Goal: Information Seeking & Learning: Learn about a topic

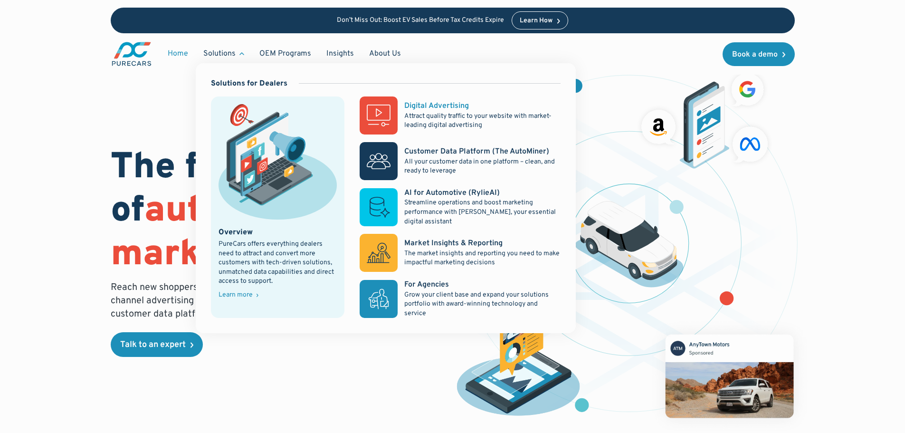
click at [442, 104] on div "Digital Advertising" at bounding box center [436, 106] width 65 height 10
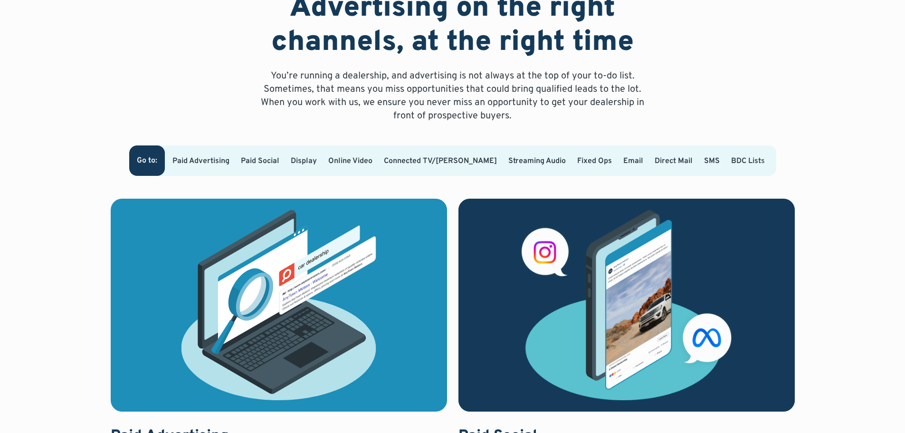
scroll to position [570, 0]
click at [218, 156] on link "Paid Advertising" at bounding box center [201, 161] width 57 height 10
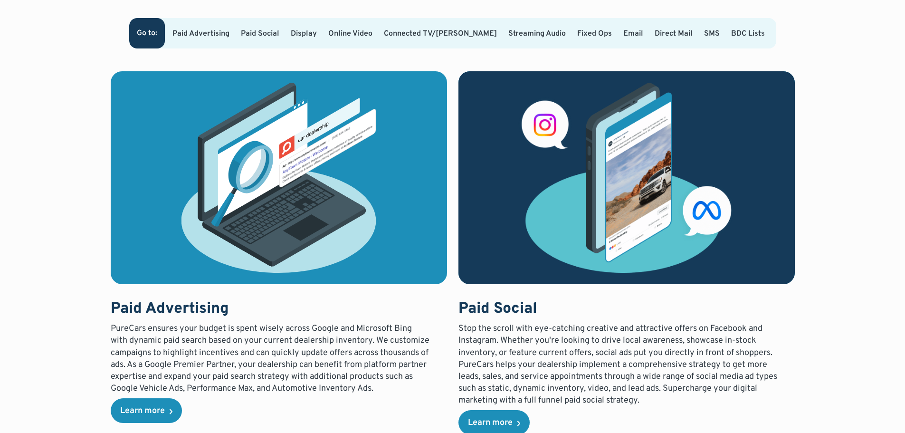
scroll to position [698, 0]
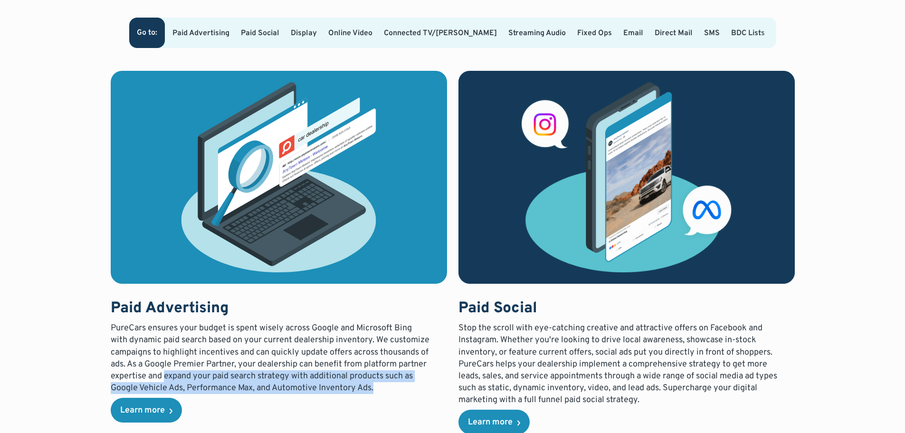
drag, startPoint x: 195, startPoint y: 375, endPoint x: 408, endPoint y: 393, distance: 213.6
click at [408, 393] on p "PureCars ensures your budget is spent wisely across Google and Microsoft Bing w…" at bounding box center [271, 358] width 320 height 72
copy p "expand your paid search strategy with additional products such as Google Vehicl…"
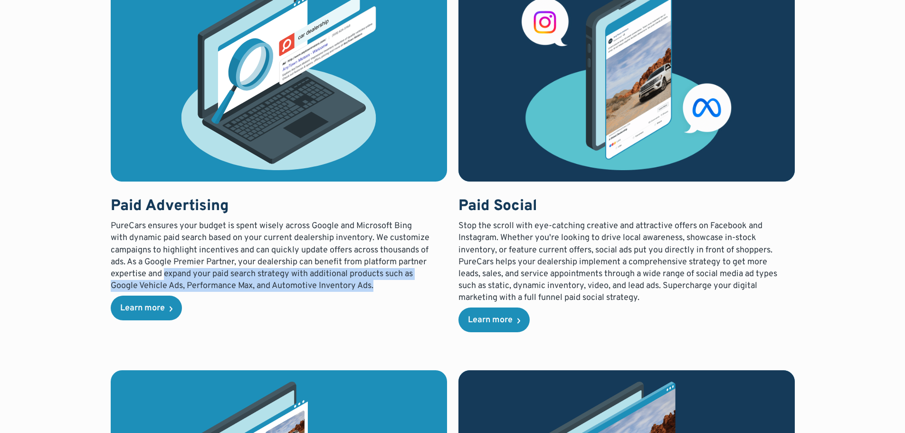
scroll to position [840, 0]
